Goal: Find specific page/section: Find specific page/section

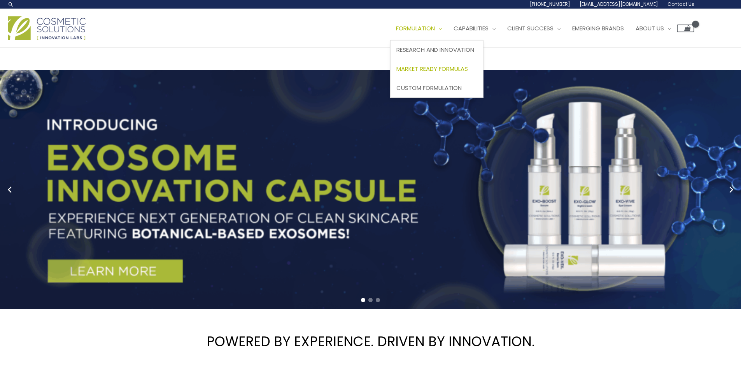
click at [443, 71] on span "Market Ready Formulas" at bounding box center [433, 69] width 72 height 8
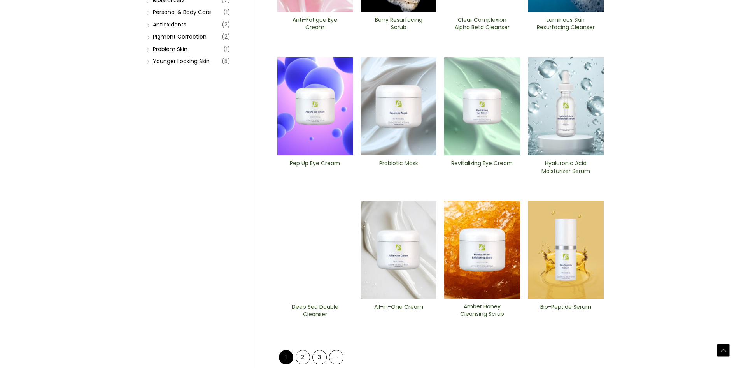
scroll to position [295, 0]
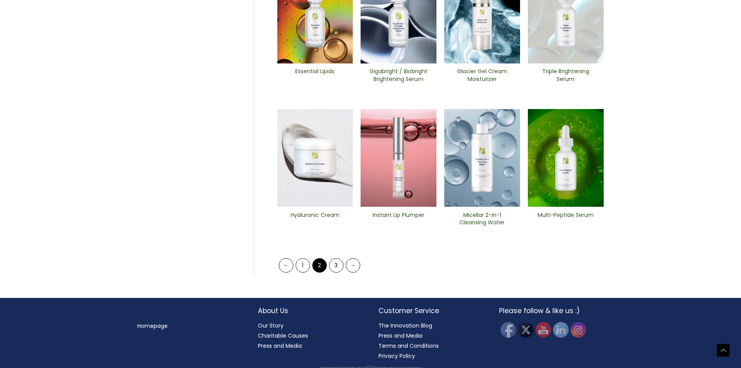
scroll to position [295, 0]
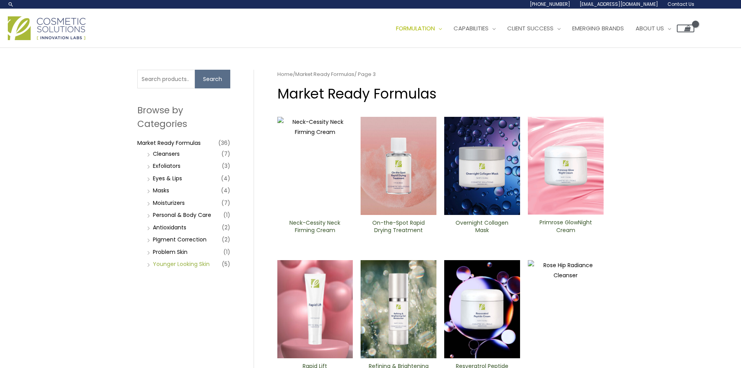
click at [198, 267] on link "Younger Looking Skin" at bounding box center [181, 264] width 57 height 8
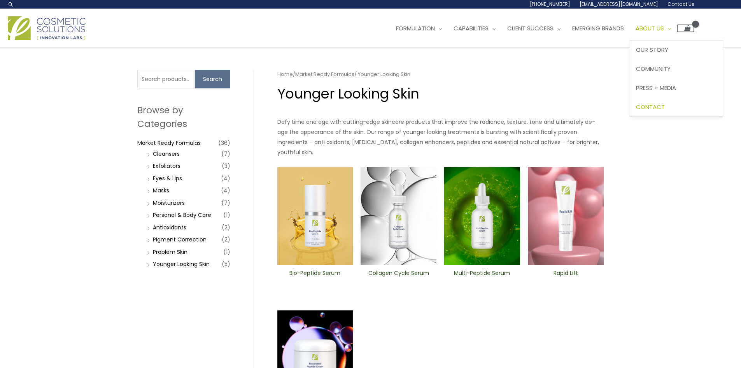
click at [665, 105] on span "Contact" at bounding box center [650, 107] width 29 height 8
